Goal: Task Accomplishment & Management: Complete application form

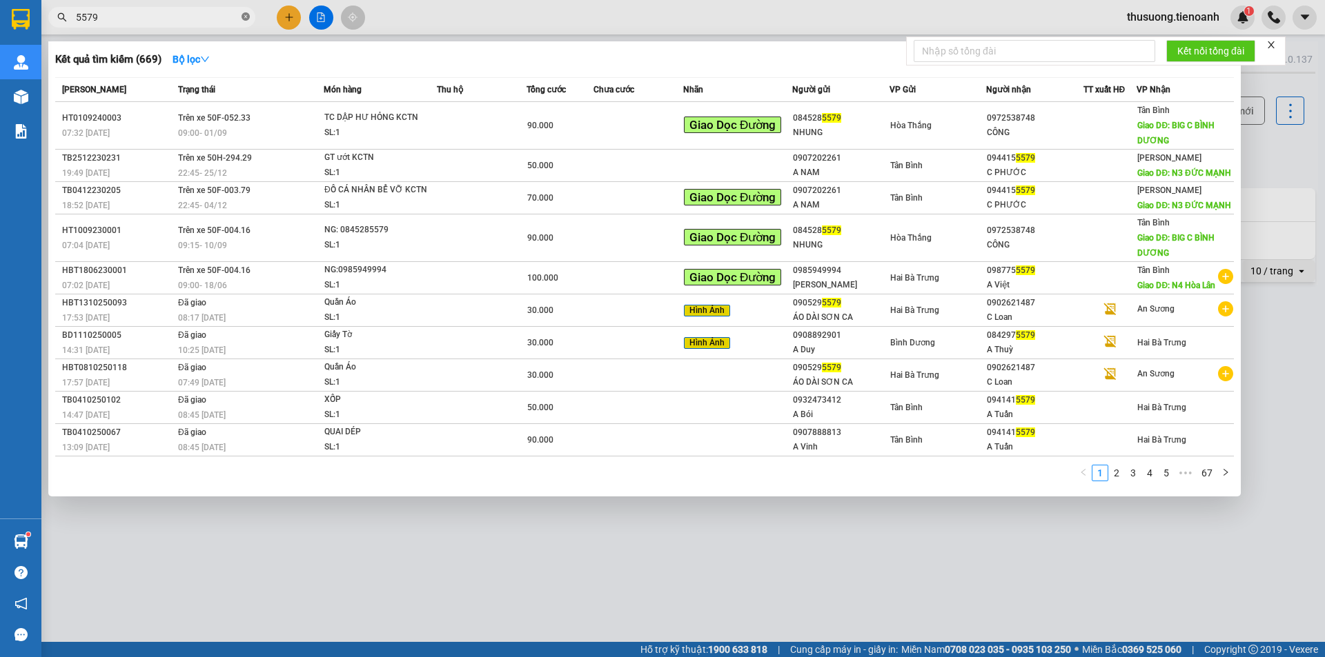
click at [242, 19] on icon "close-circle" at bounding box center [245, 16] width 8 height 8
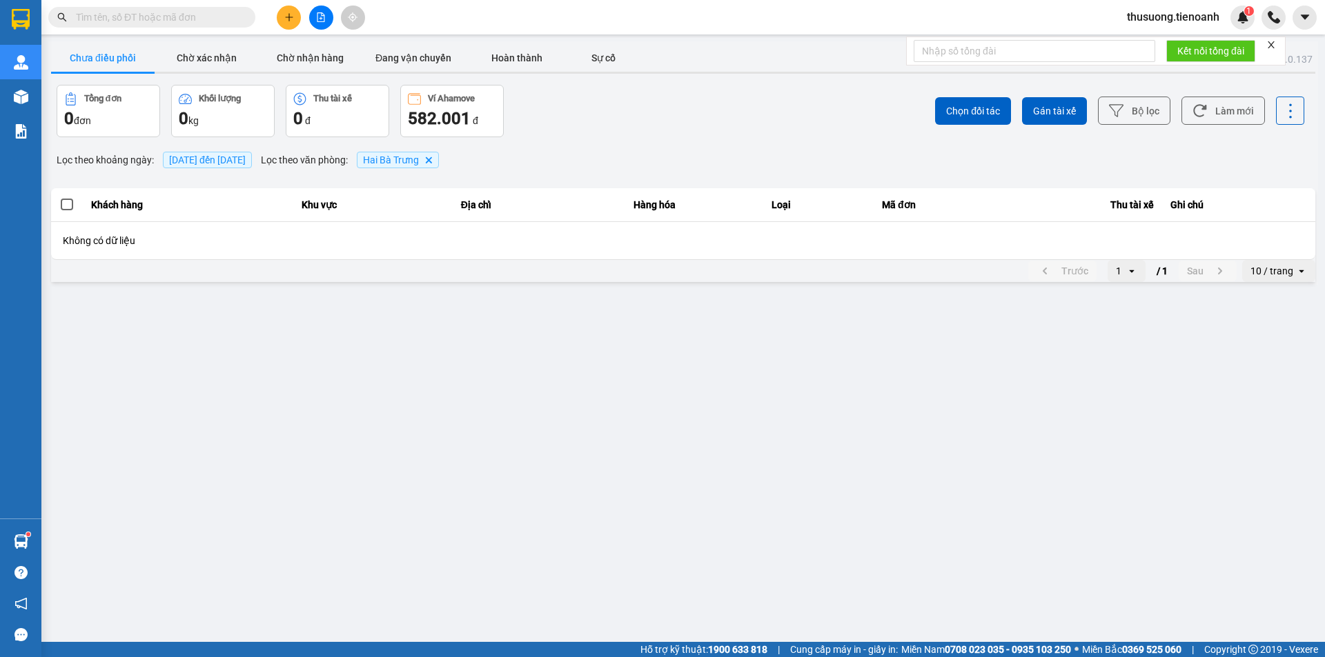
type input "0911158287"
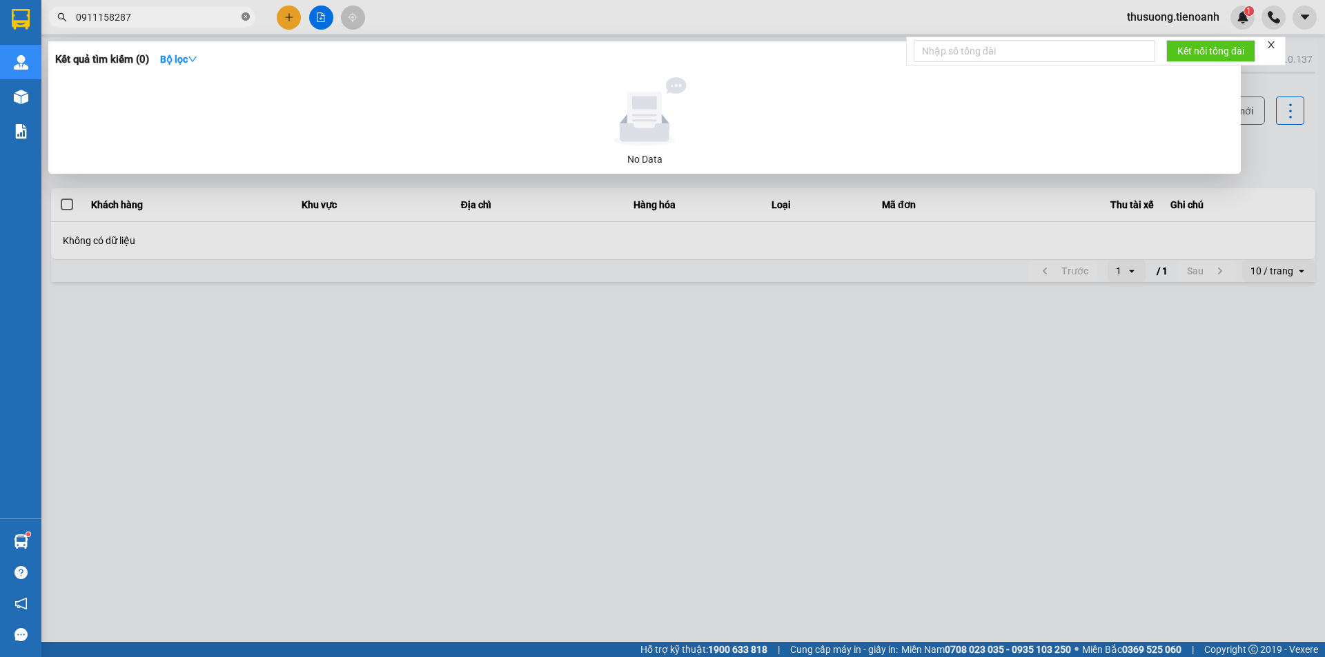
click at [243, 13] on icon "close-circle" at bounding box center [245, 16] width 8 height 8
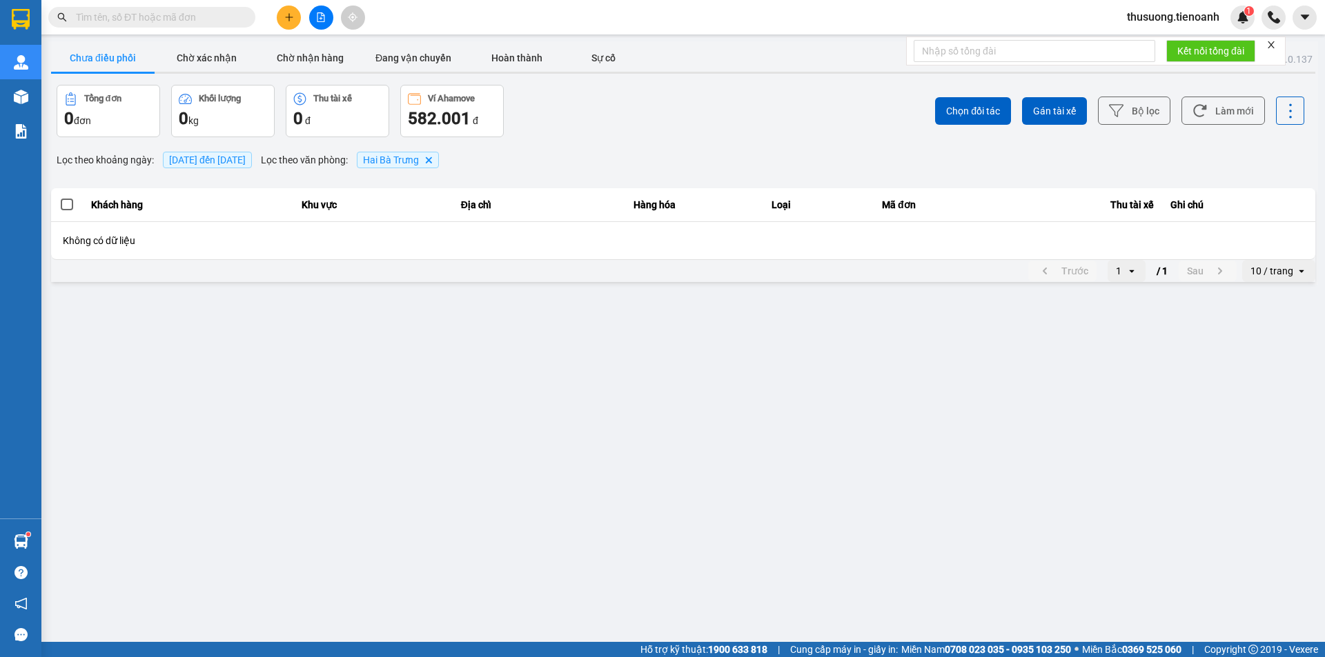
click at [179, 21] on input "text" at bounding box center [157, 17] width 163 height 15
paste input "0911158287"
type input "0911158287"
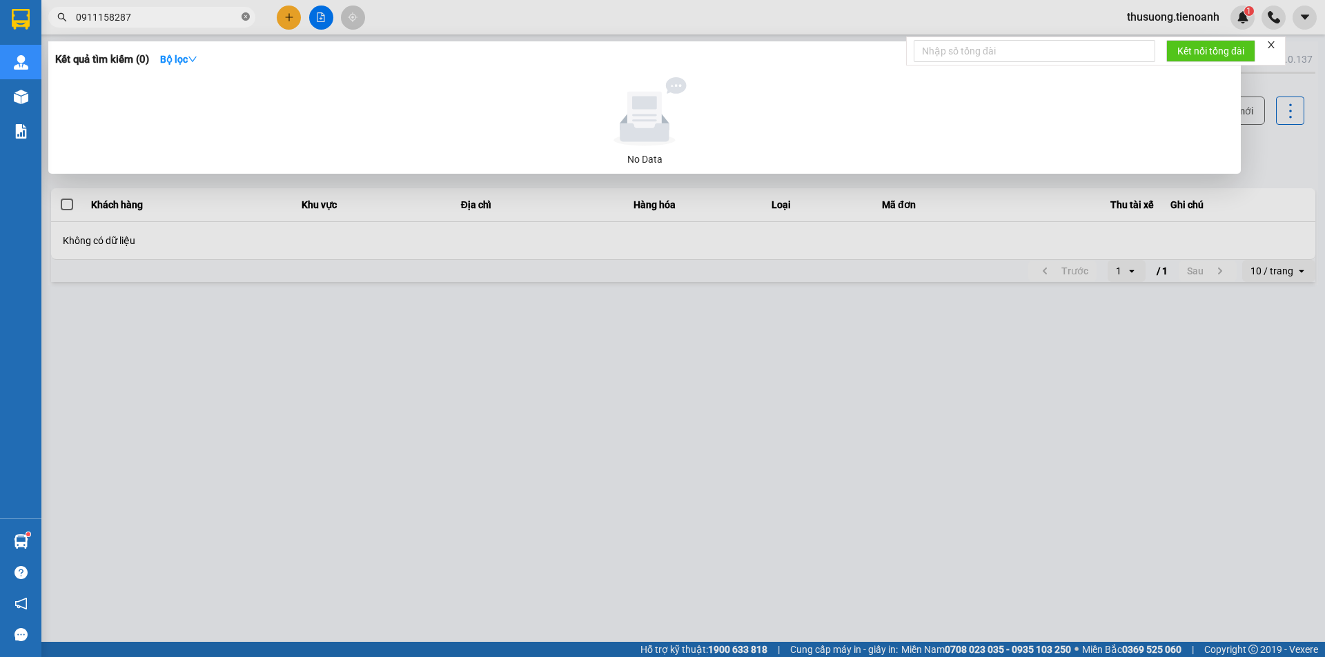
click at [244, 13] on icon "close-circle" at bounding box center [245, 16] width 8 height 8
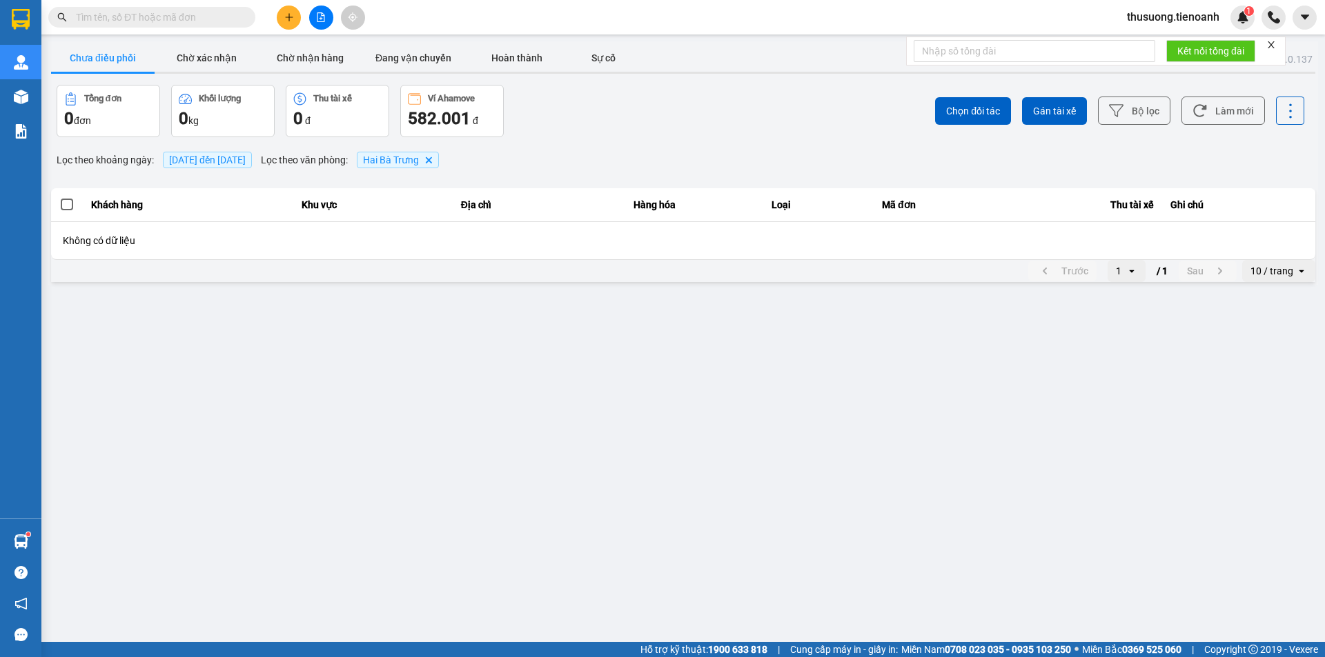
click at [217, 21] on input "text" at bounding box center [157, 17] width 163 height 15
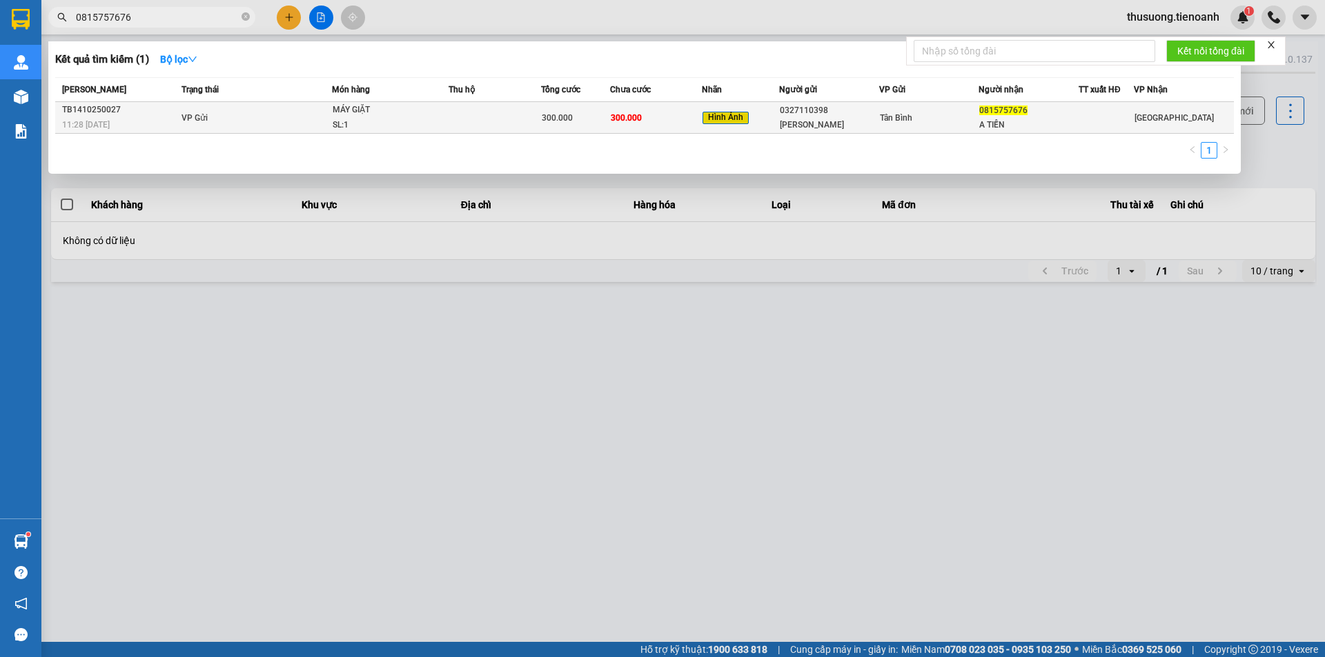
type input "0815757676"
click at [478, 122] on td at bounding box center [494, 118] width 92 height 32
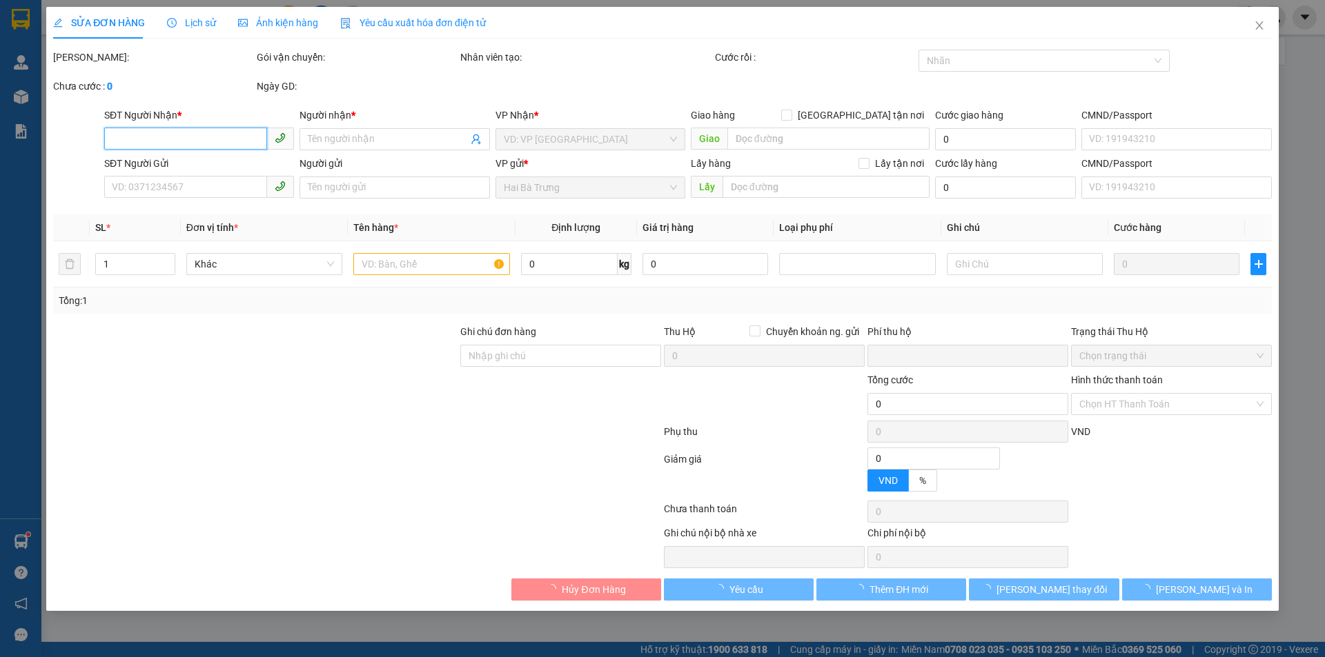
type input "0815757676"
type input "A TIẾN"
type input "0327110398"
type input "[PERSON_NAME]"
type input "ĐÃ TƯ VẤN CSVC"
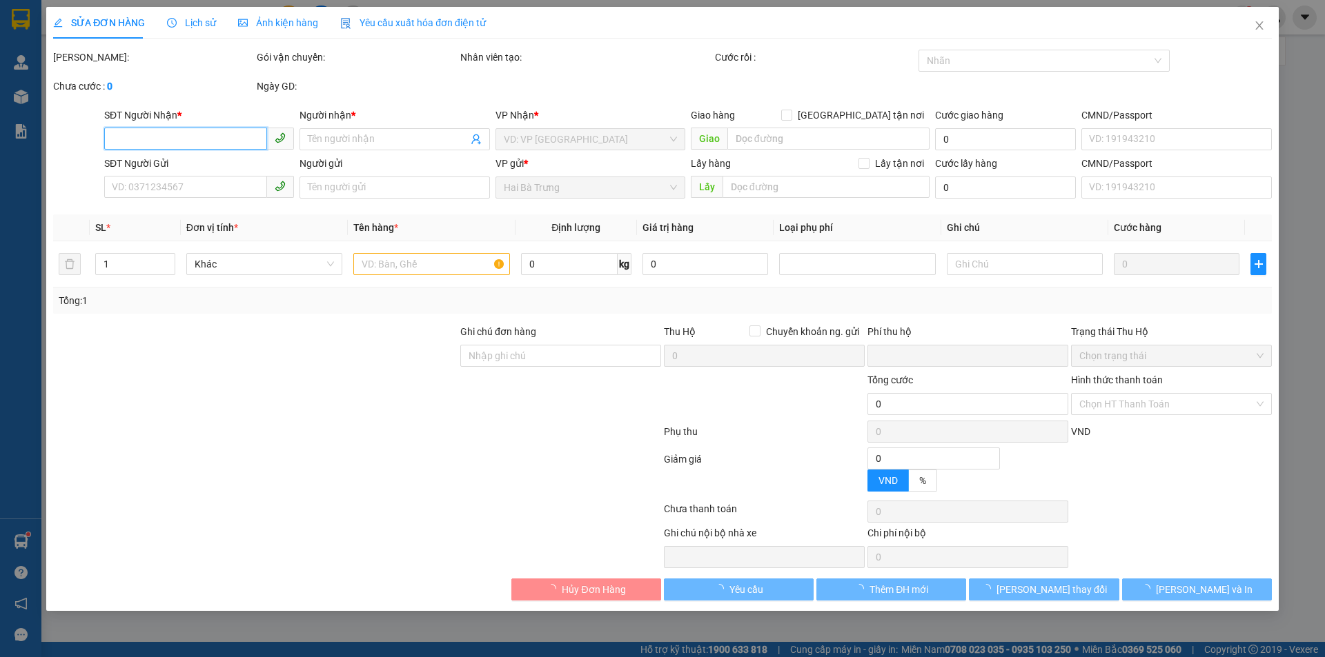
type input "0"
type input "300.000"
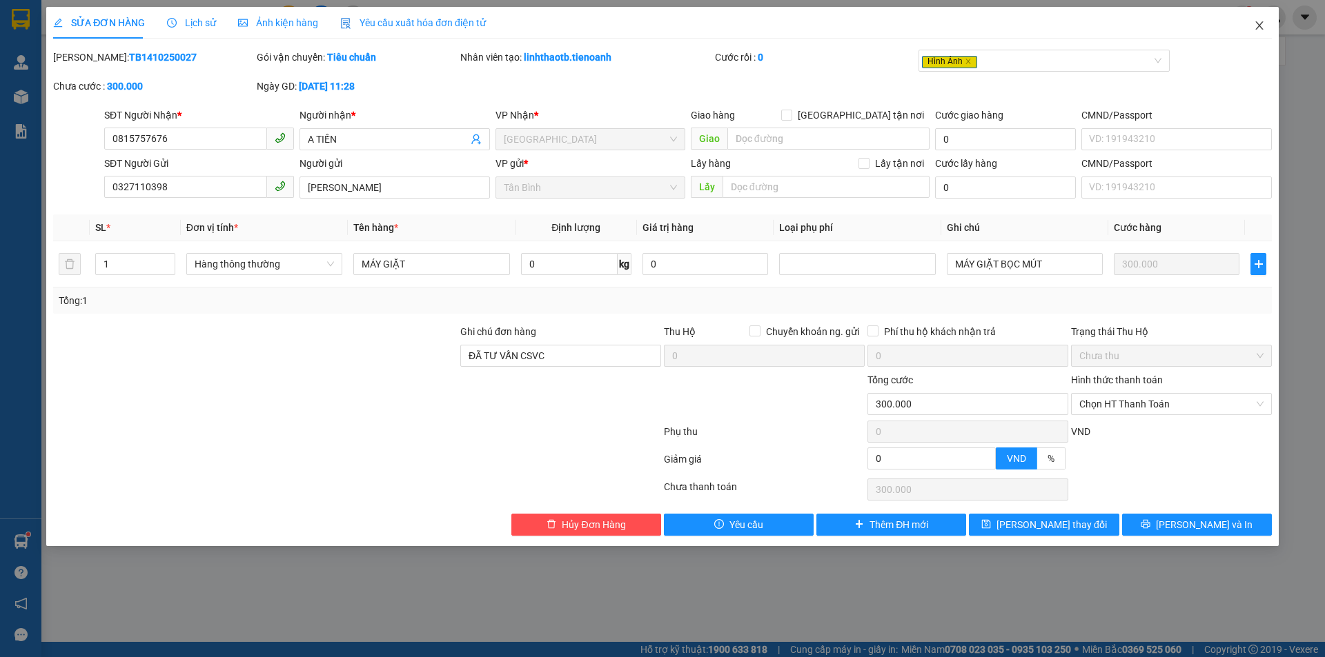
click at [1255, 25] on icon "close" at bounding box center [1259, 25] width 11 height 11
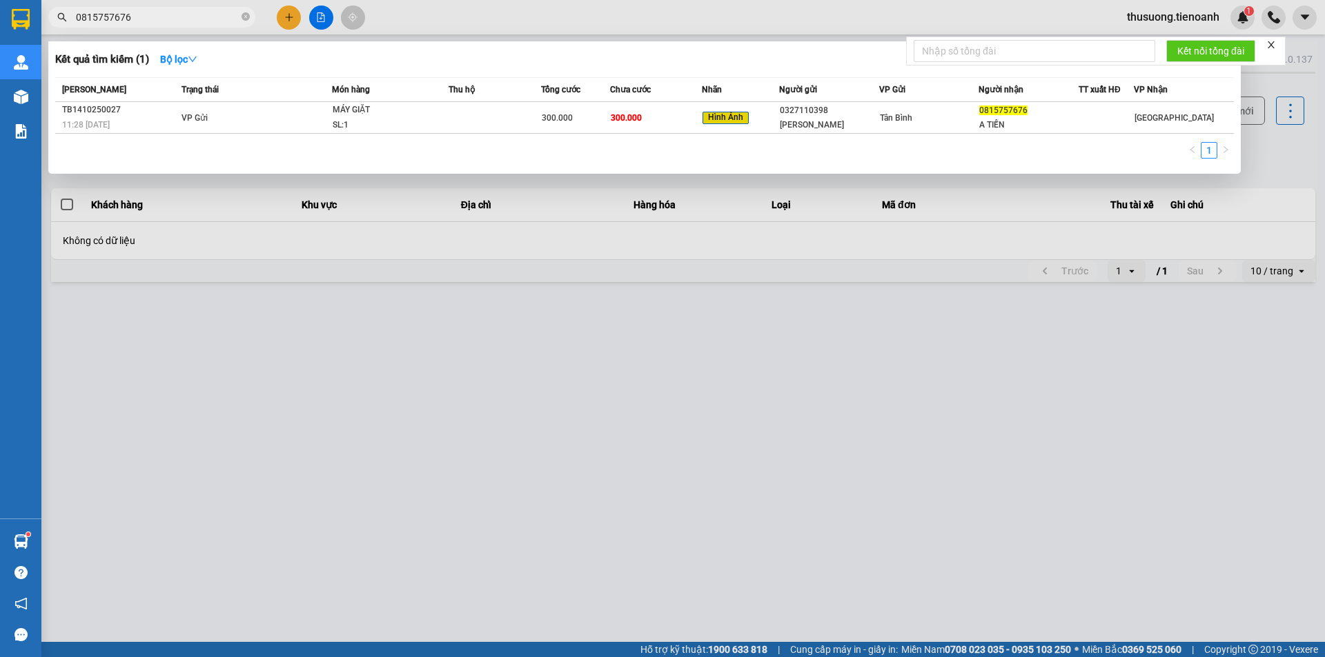
click at [196, 22] on input "0815757676" at bounding box center [157, 17] width 163 height 15
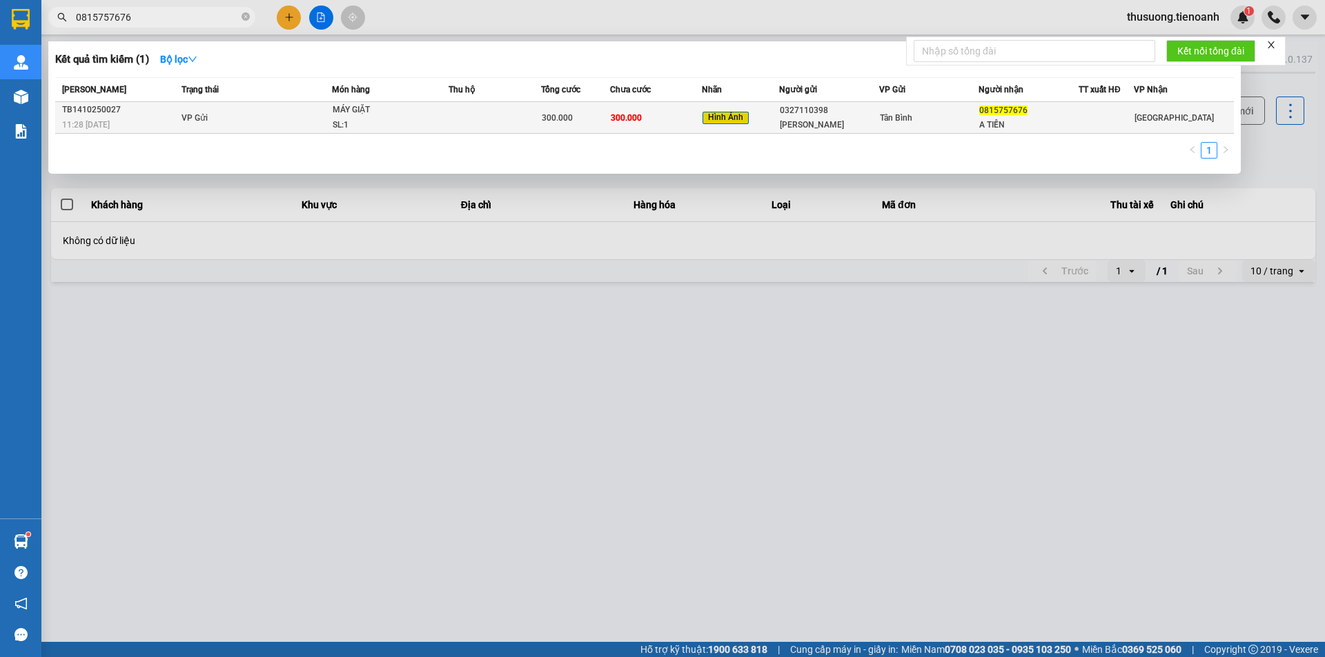
click at [860, 123] on div "[PERSON_NAME]" at bounding box center [829, 125] width 99 height 14
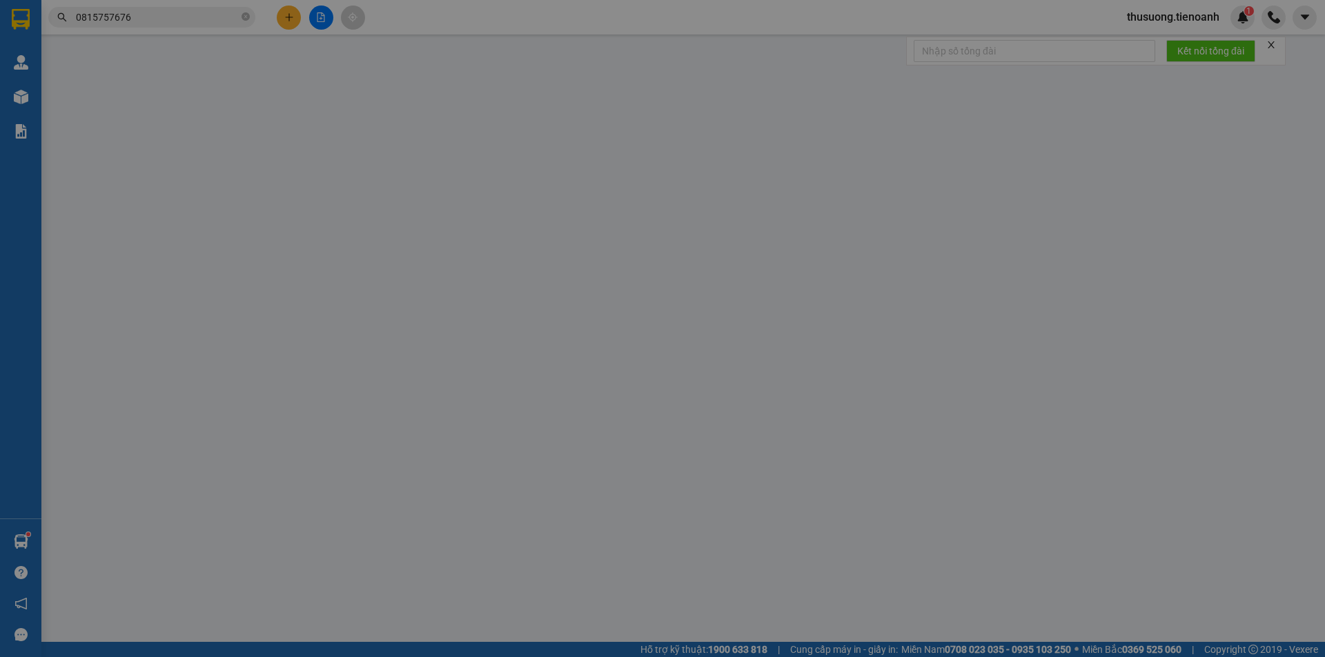
type input "0815757676"
type input "A TIẾN"
type input "0327110398"
type input "[PERSON_NAME]"
type input "ĐÃ TƯ VẤN CSVC"
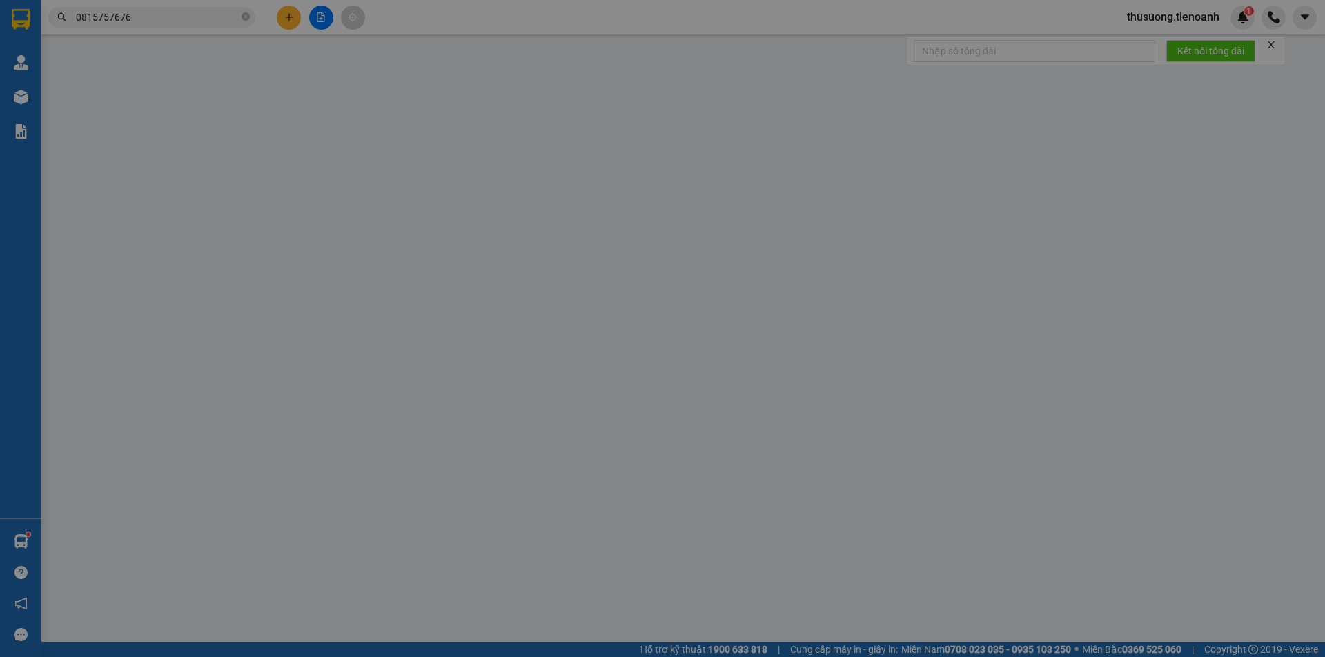
type input "0"
type input "300.000"
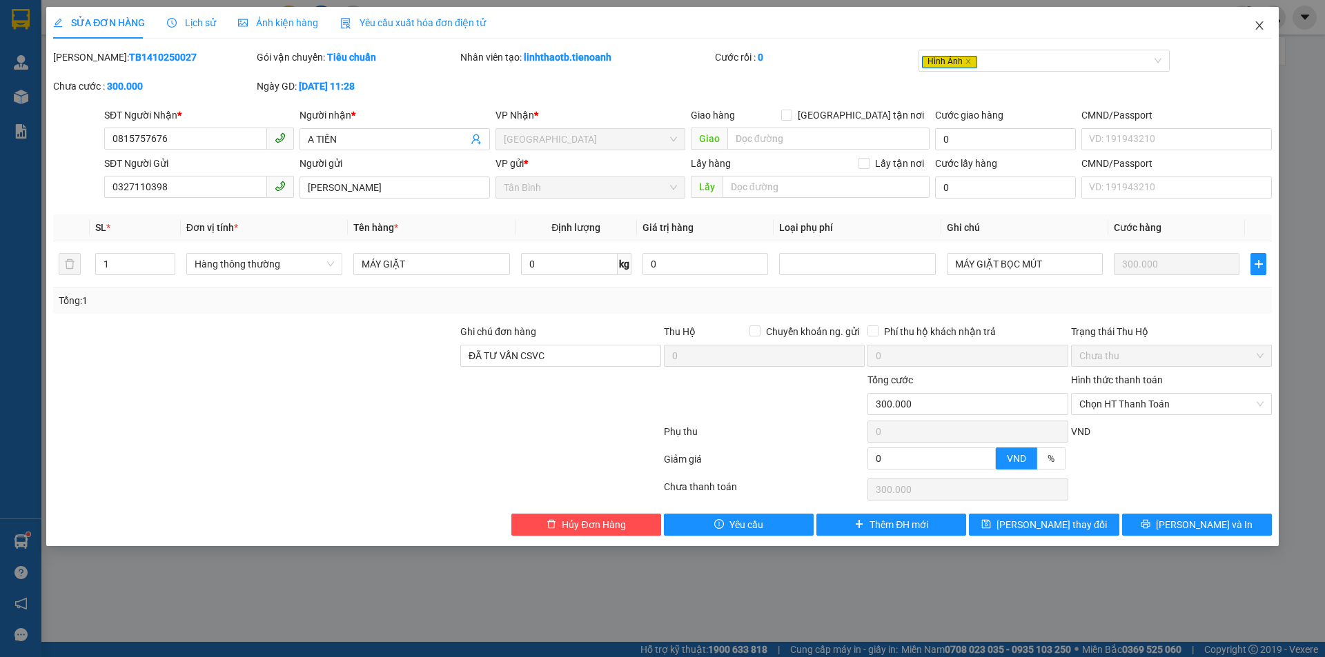
click at [1256, 31] on icon "close" at bounding box center [1259, 25] width 11 height 11
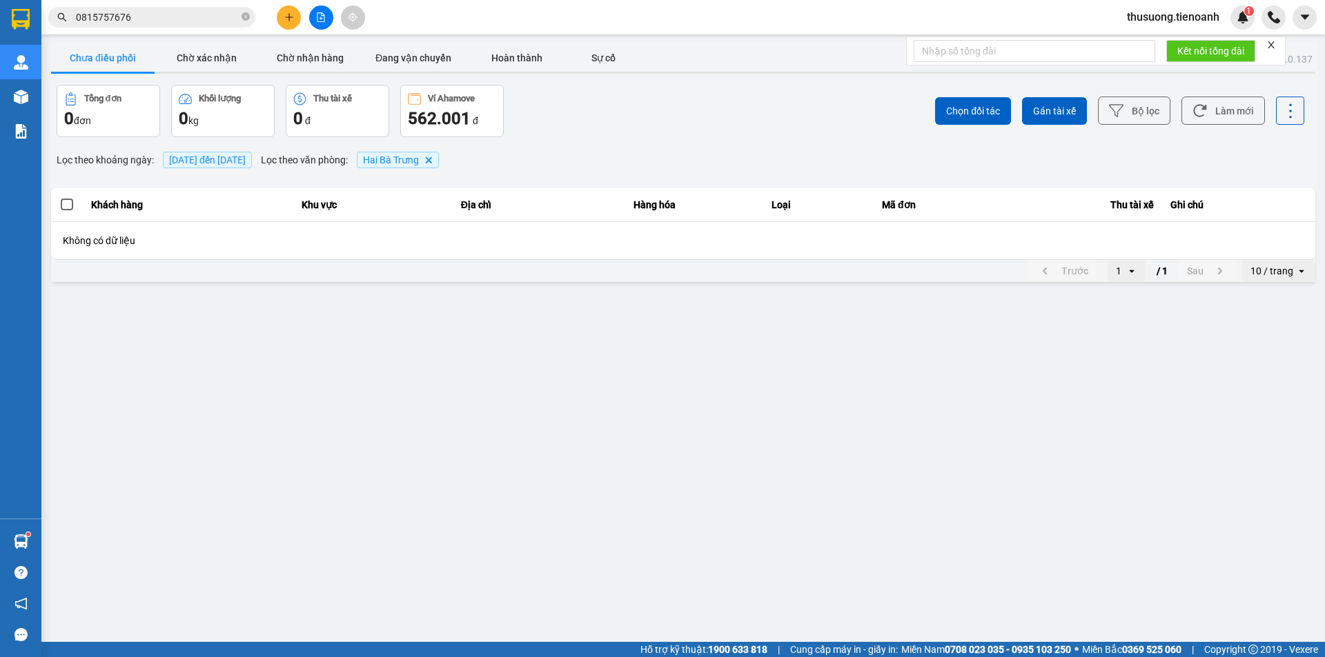
click at [161, 15] on input "0815757676" at bounding box center [157, 17] width 163 height 15
